Goal: Information Seeking & Learning: Learn about a topic

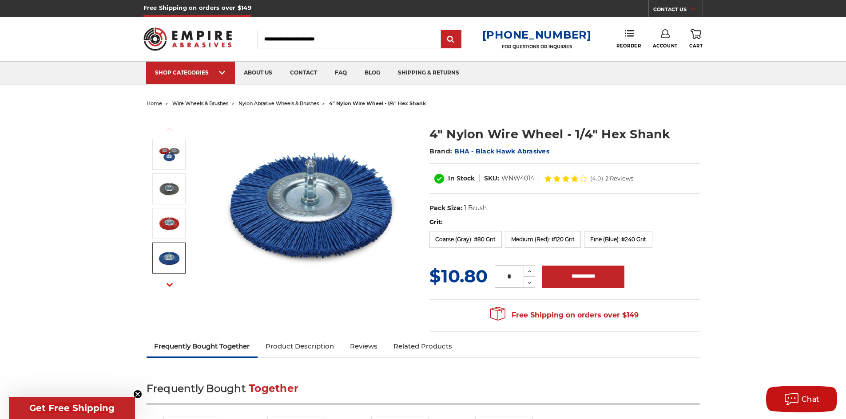
click at [553, 13] on div "Free Shipping on orders over $149 CONTACT US Monday - Friday (excluding holiday…" at bounding box center [422, 8] width 559 height 17
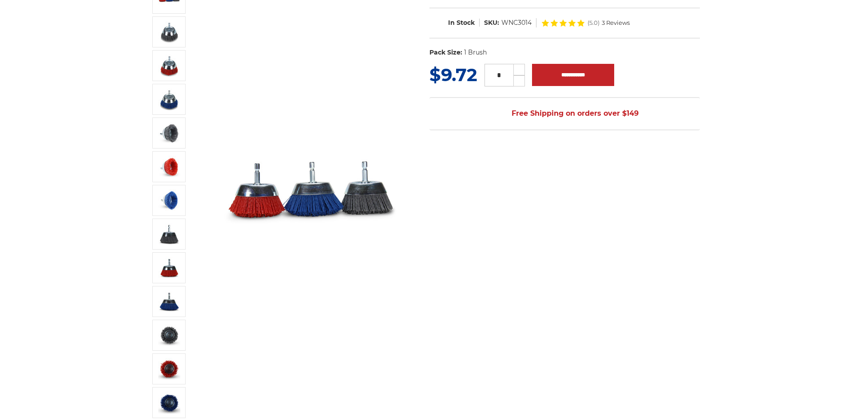
scroll to position [178, 0]
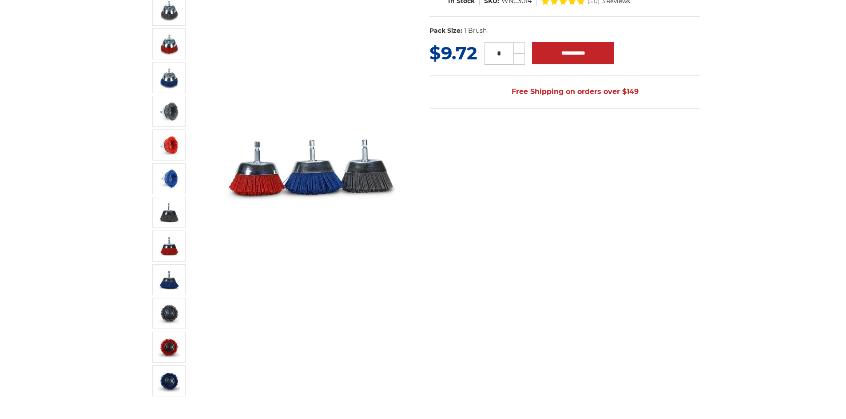
drag, startPoint x: 354, startPoint y: 204, endPoint x: 362, endPoint y: 203, distance: 8.0
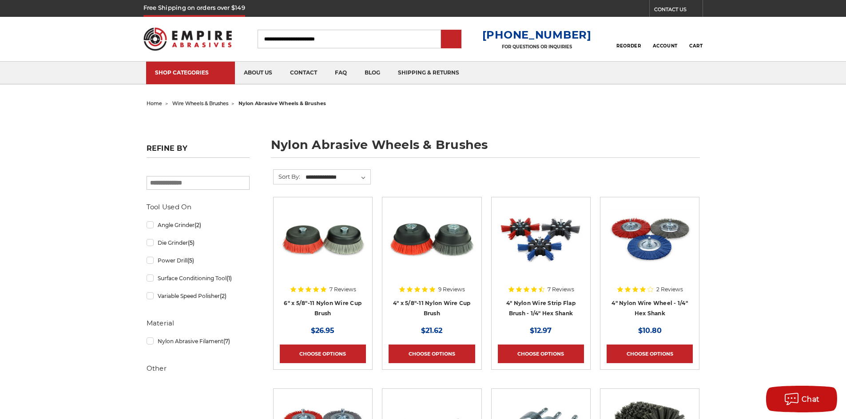
scroll to position [133, 0]
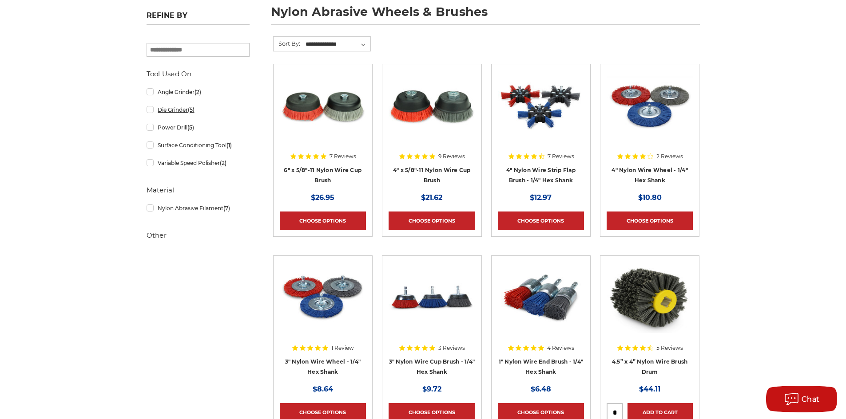
click at [156, 109] on link "Die Grinder (5)" at bounding box center [197, 110] width 103 height 16
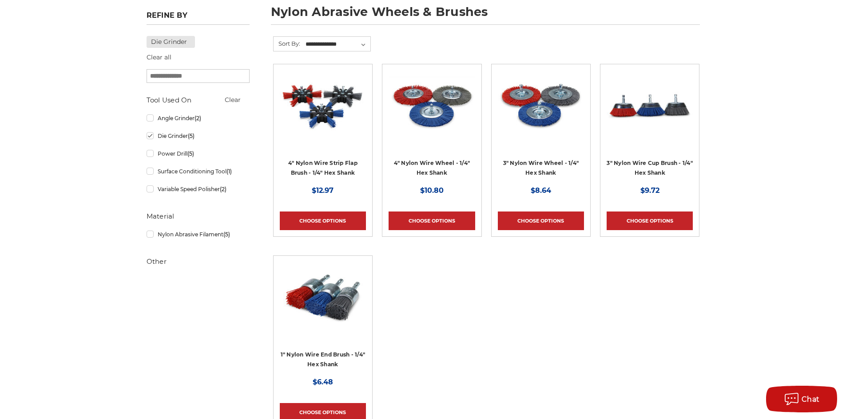
scroll to position [89, 0]
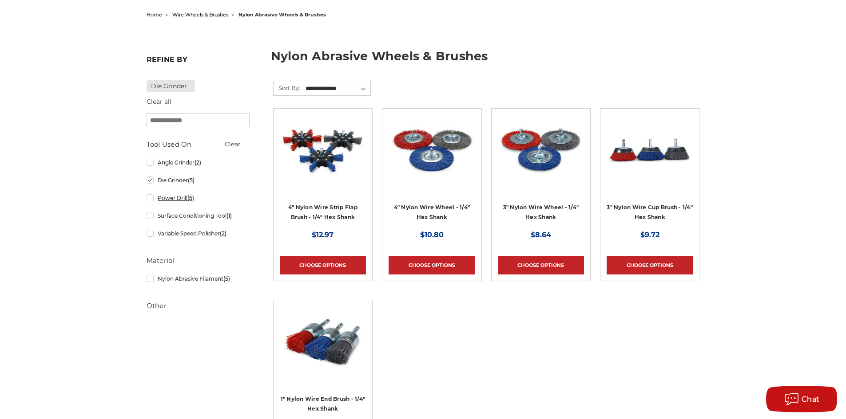
click at [164, 201] on link "Power Drill (5)" at bounding box center [197, 198] width 103 height 16
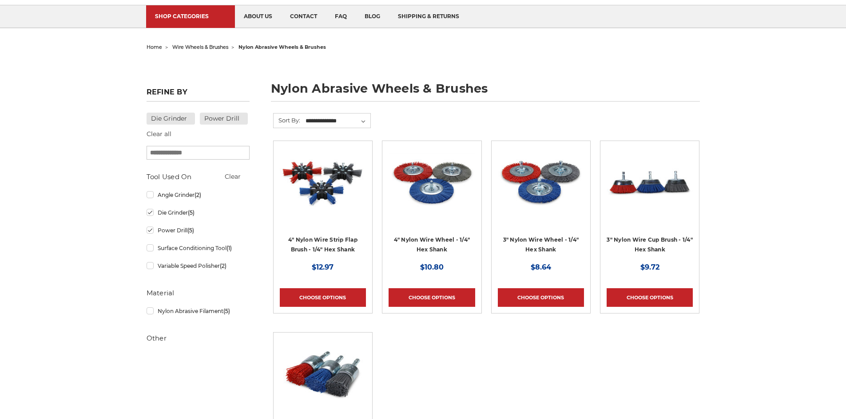
scroll to position [133, 0]
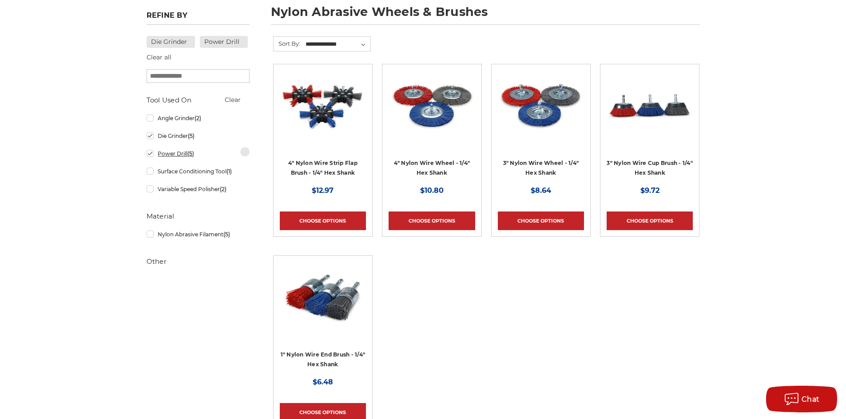
click at [150, 162] on link "Power Drill (5)" at bounding box center [197, 154] width 103 height 16
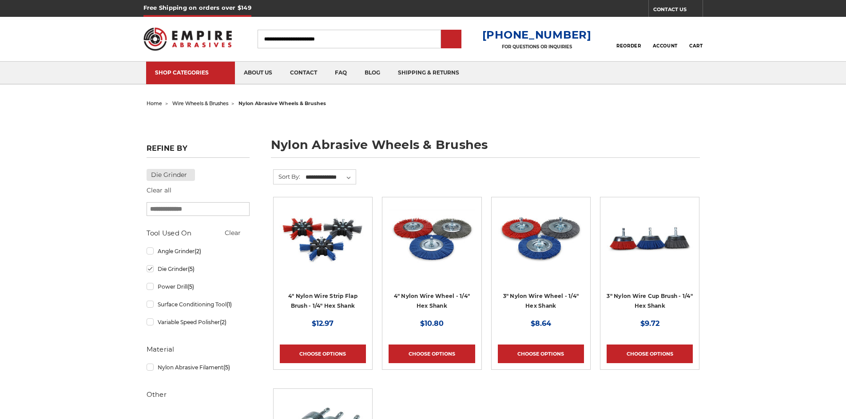
click at [152, 153] on h5 "Refine by" at bounding box center [197, 151] width 103 height 14
click at [154, 271] on link "Die Grinder (5)" at bounding box center [197, 269] width 103 height 16
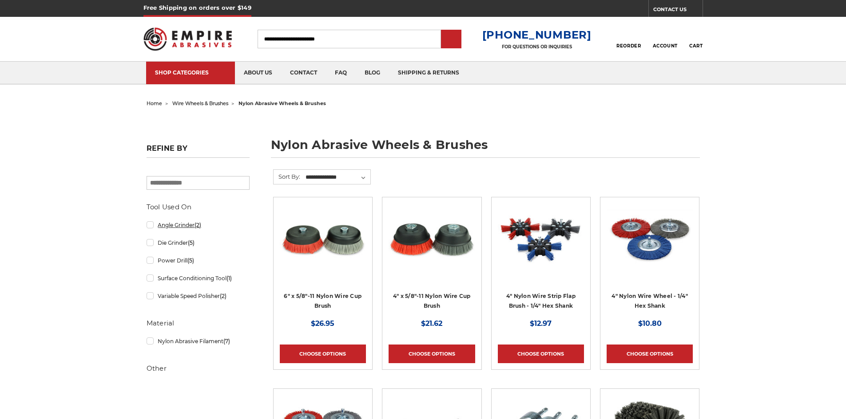
click at [150, 228] on link "Angle Grinder (2)" at bounding box center [197, 225] width 103 height 16
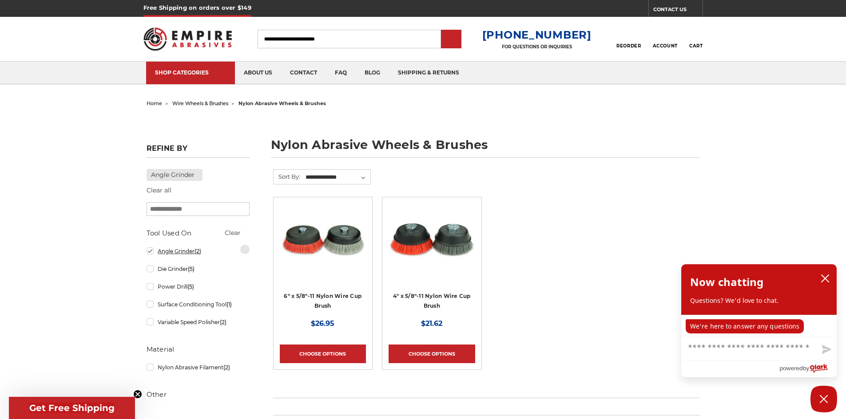
click at [148, 251] on link "Angle Grinder (2)" at bounding box center [197, 252] width 103 height 16
